Goal: Task Accomplishment & Management: Manage account settings

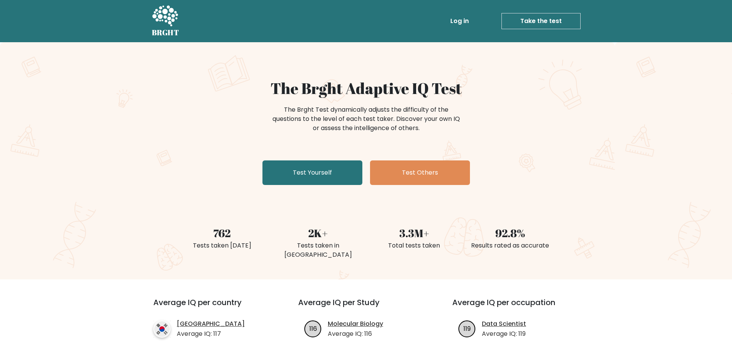
click at [460, 24] on link "Log in" at bounding box center [459, 20] width 25 height 15
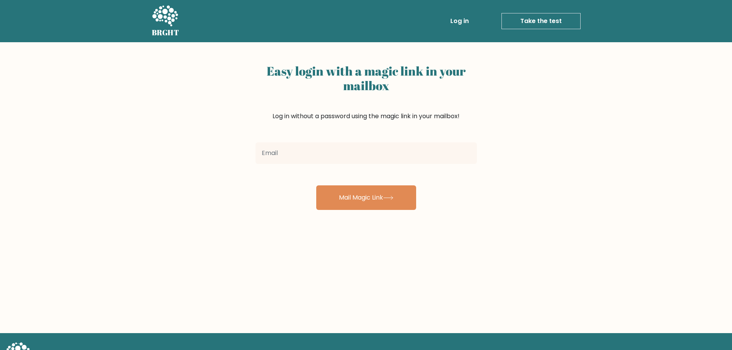
click at [301, 151] on input "email" at bounding box center [366, 154] width 221 height 22
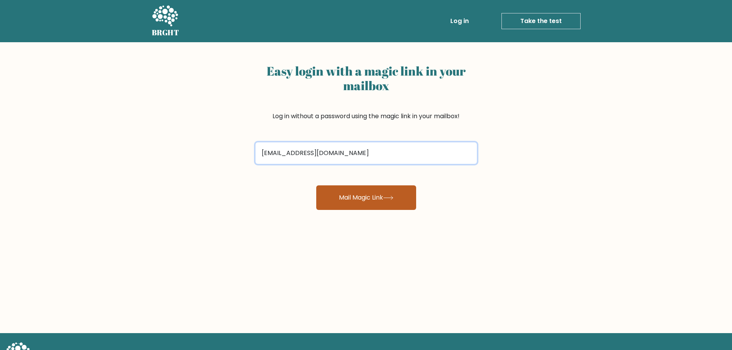
type input "[EMAIL_ADDRESS][DOMAIN_NAME]"
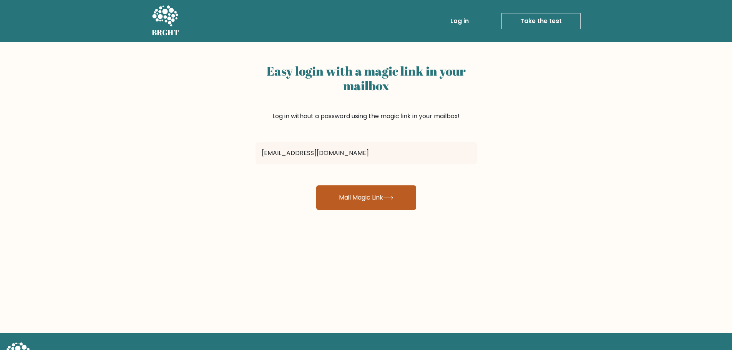
drag, startPoint x: 383, startPoint y: 189, endPoint x: 377, endPoint y: 191, distance: 6.2
click at [380, 191] on button "Mail Magic Link" at bounding box center [366, 198] width 100 height 25
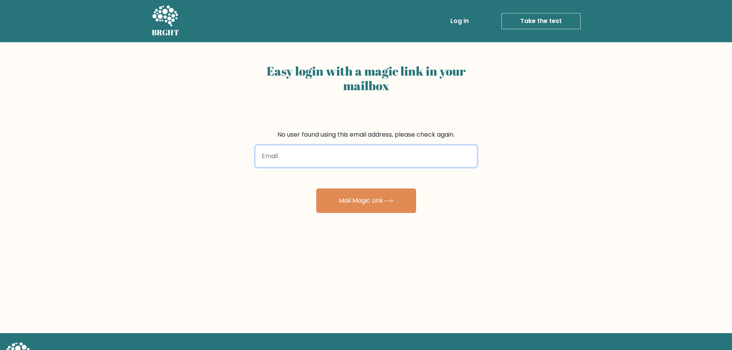
click at [376, 151] on input "email" at bounding box center [366, 157] width 221 height 22
paste input "[EMAIL_ADDRESS][DOMAIN_NAME]"
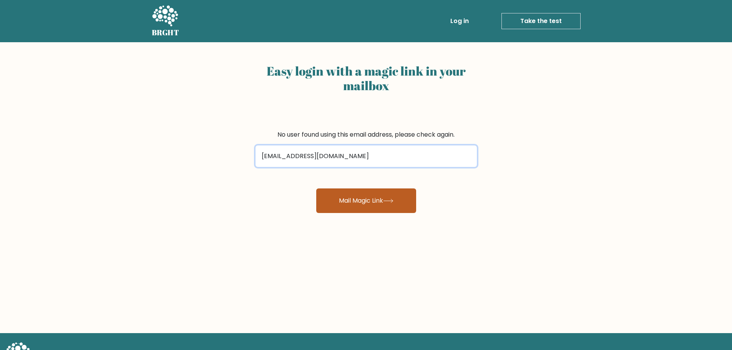
type input "[EMAIL_ADDRESS][DOMAIN_NAME]"
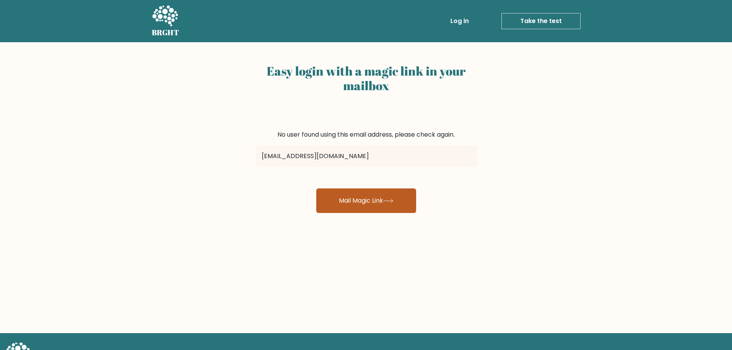
click at [373, 203] on button "Mail Magic Link" at bounding box center [366, 201] width 100 height 25
